Goal: Contribute content: Contribute content

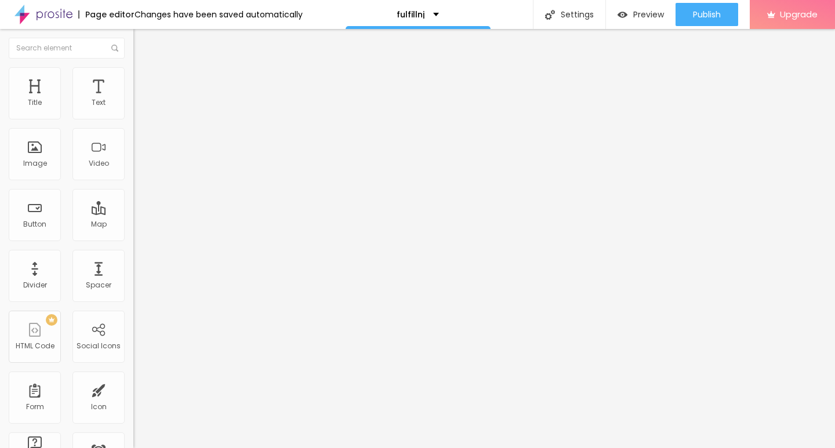
click at [133, 100] on span "Add image" at bounding box center [157, 95] width 48 height 10
click at [133, 73] on img at bounding box center [138, 72] width 10 height 10
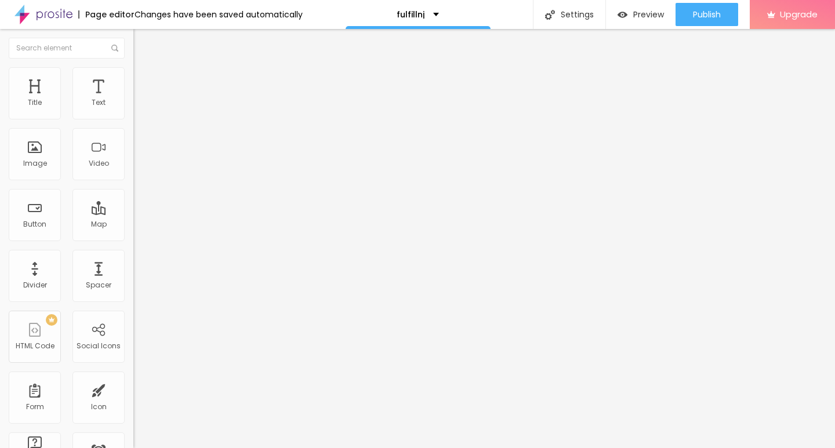
type input "10"
click at [133, 119] on input "range" at bounding box center [170, 114] width 75 height 9
type input "10"
click at [142, 41] on div "Edit Image" at bounding box center [172, 42] width 61 height 9
click at [142, 41] on div "Edit Text" at bounding box center [168, 42] width 53 height 9
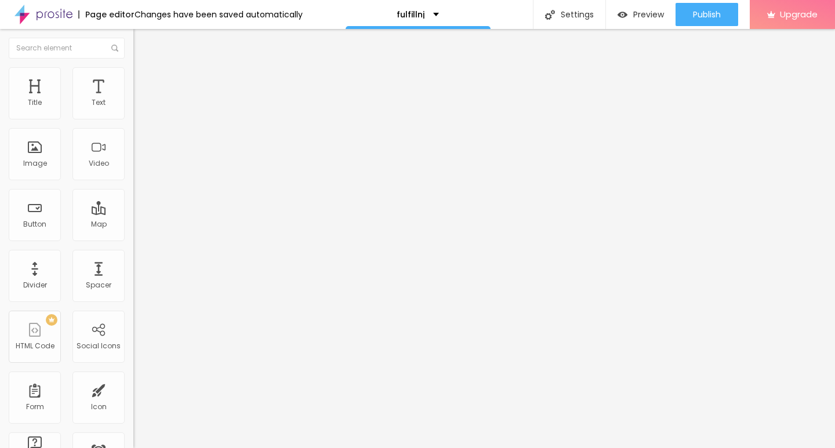
click at [142, 43] on div "Edit Text" at bounding box center [168, 42] width 53 height 9
click at [142, 42] on div "Edit Text" at bounding box center [168, 42] width 53 height 9
click at [142, 47] on div "Edit Text" at bounding box center [168, 42] width 53 height 9
click at [133, 109] on input "Click me" at bounding box center [202, 103] width 139 height 12
paste input "→ VIEW DOCUMENT HERE"
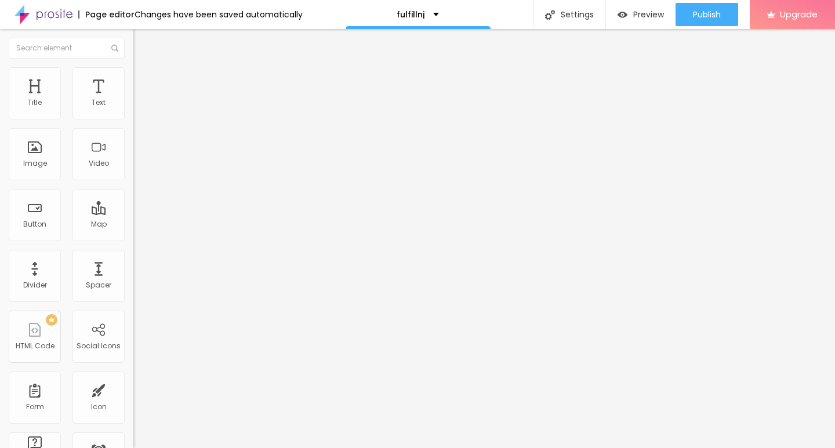
type input "→ VIEW DOCUMENT HERE"
click at [133, 239] on input "https://" at bounding box center [202, 233] width 139 height 12
paste input "[DOMAIN_NAME]"
type input "[URL][DOMAIN_NAME]"
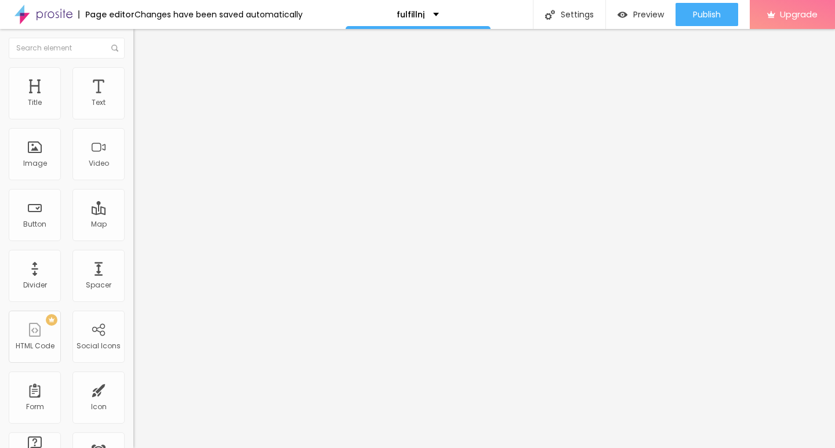
click at [133, 173] on div "Size Default Small Default Big" at bounding box center [199, 187] width 133 height 39
click at [133, 180] on span "Default" at bounding box center [145, 178] width 25 height 10
click at [133, 190] on span "Small" at bounding box center [143, 185] width 21 height 10
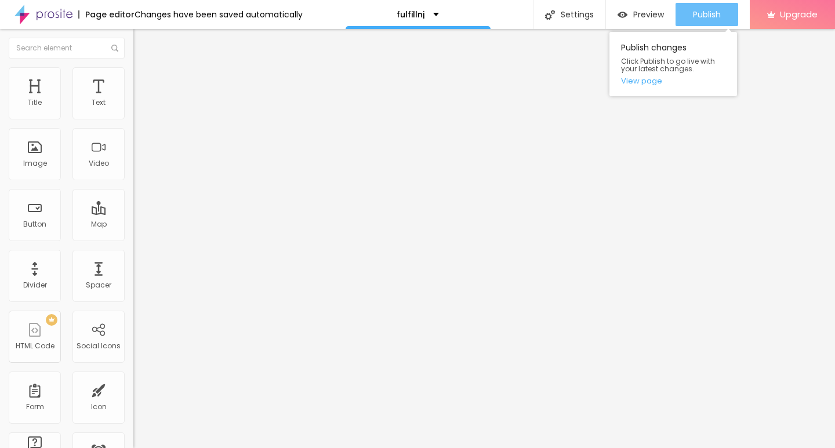
click at [720, 16] on span "Publish" at bounding box center [707, 14] width 28 height 9
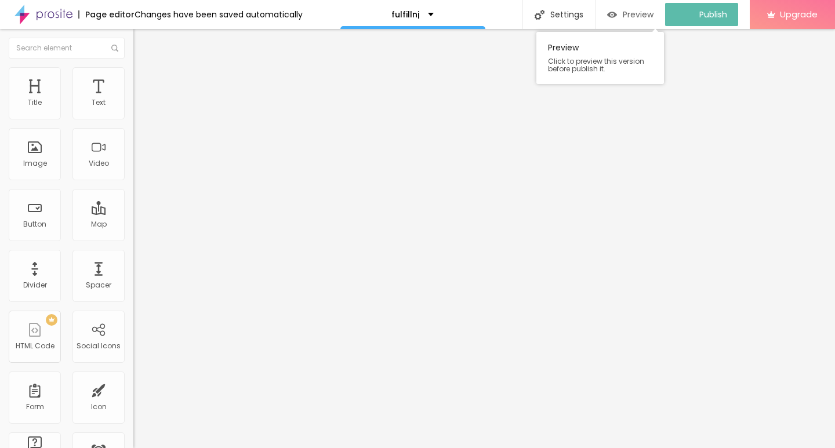
click at [654, 8] on div "Preview" at bounding box center [630, 14] width 46 height 23
